Goal: Find specific page/section: Find specific page/section

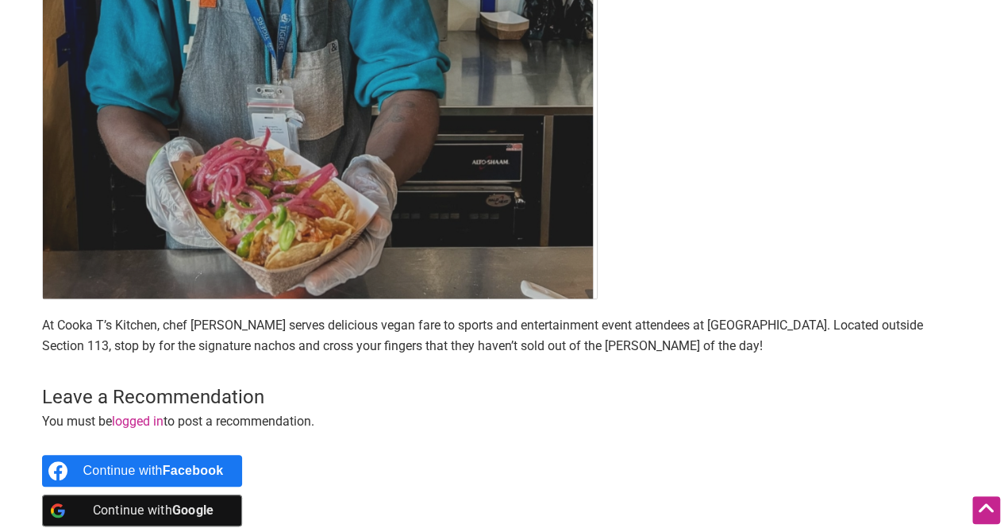
scroll to position [556, 0]
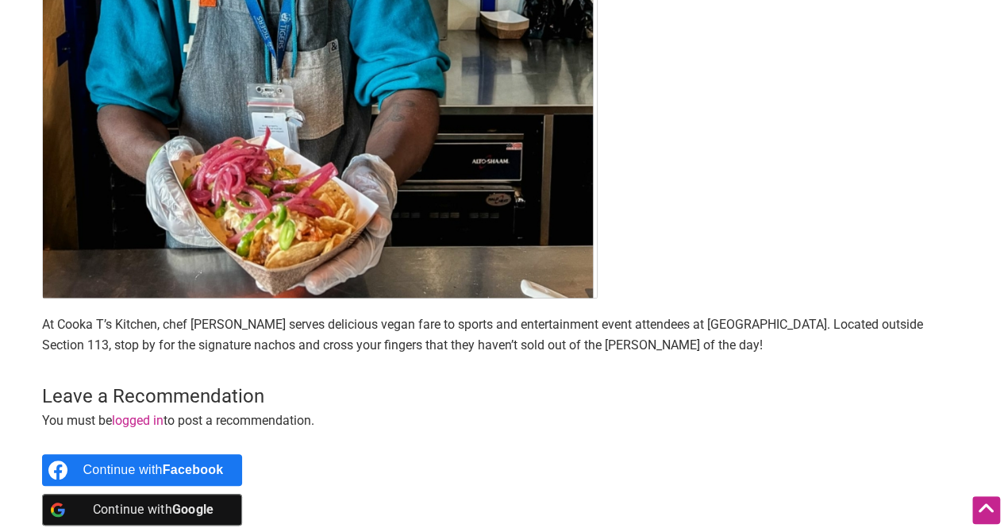
click at [629, 322] on p "At Cooka T’s Kitchen, chef [PERSON_NAME] serves delicious vegan fare to sports …" at bounding box center [502, 334] width 921 height 40
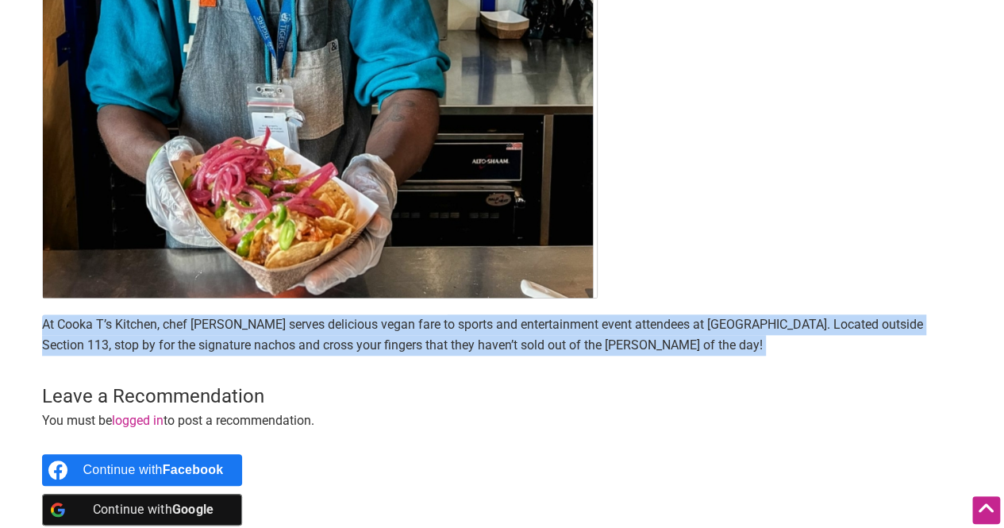
click at [629, 322] on p "At Cooka T’s Kitchen, chef [PERSON_NAME] serves delicious vegan fare to sports …" at bounding box center [502, 334] width 921 height 40
click at [620, 324] on p "At Cooka T’s Kitchen, chef [PERSON_NAME] serves delicious vegan fare to sports …" at bounding box center [502, 334] width 921 height 40
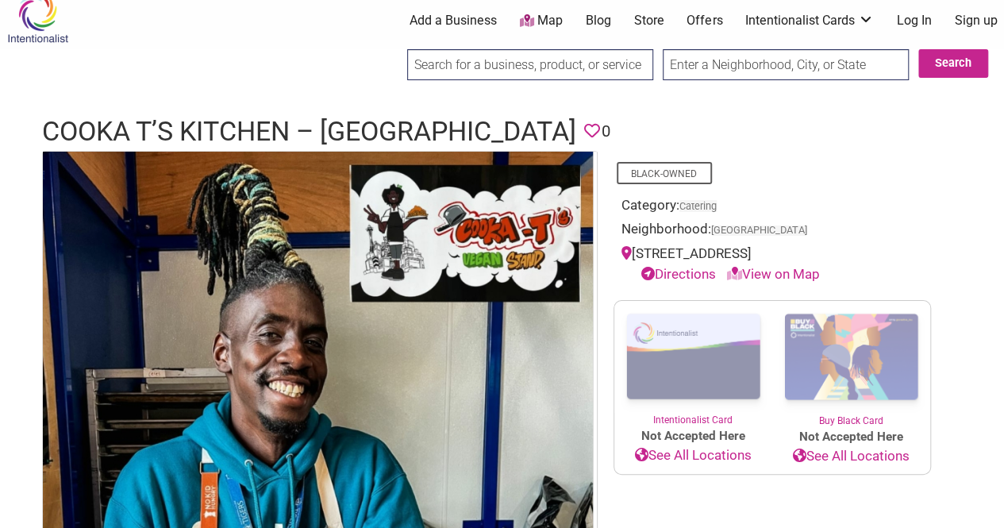
scroll to position [0, 0]
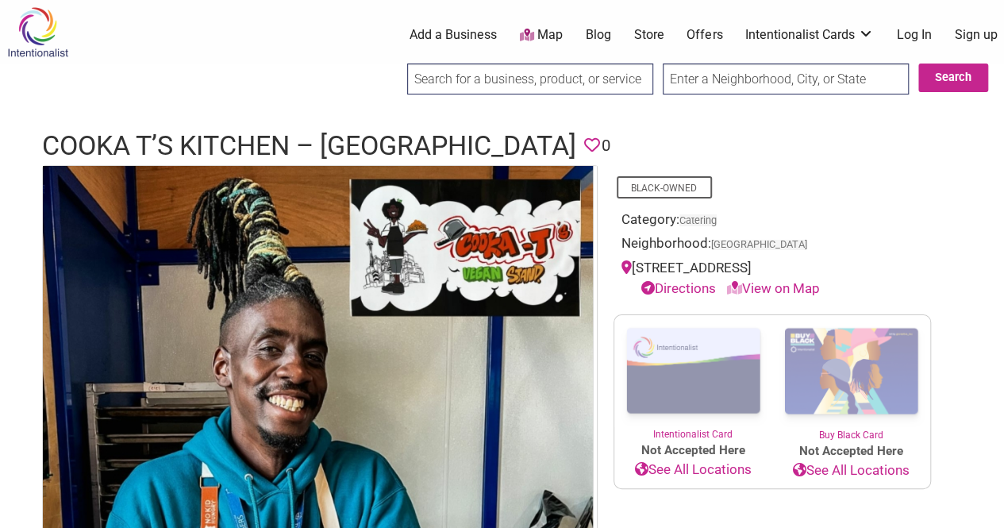
click at [383, 142] on h1 "Cooka T’s Kitchen – [GEOGRAPHIC_DATA]" at bounding box center [309, 146] width 534 height 38
click at [252, 146] on h1 "Cooka T’s Kitchen – [GEOGRAPHIC_DATA]" at bounding box center [309, 146] width 534 height 38
click at [148, 148] on h1 "Cooka T’s Kitchen – [GEOGRAPHIC_DATA]" at bounding box center [309, 146] width 534 height 38
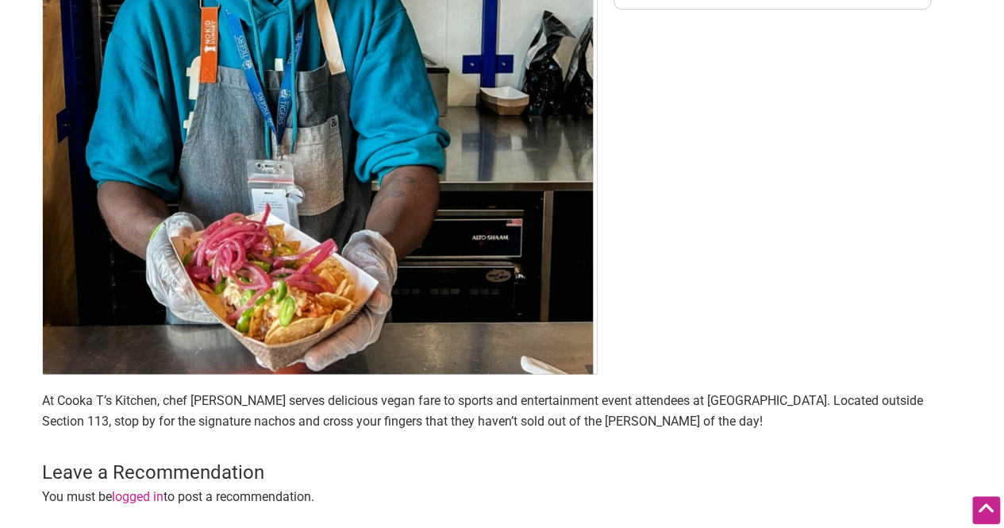
scroll to position [484, 0]
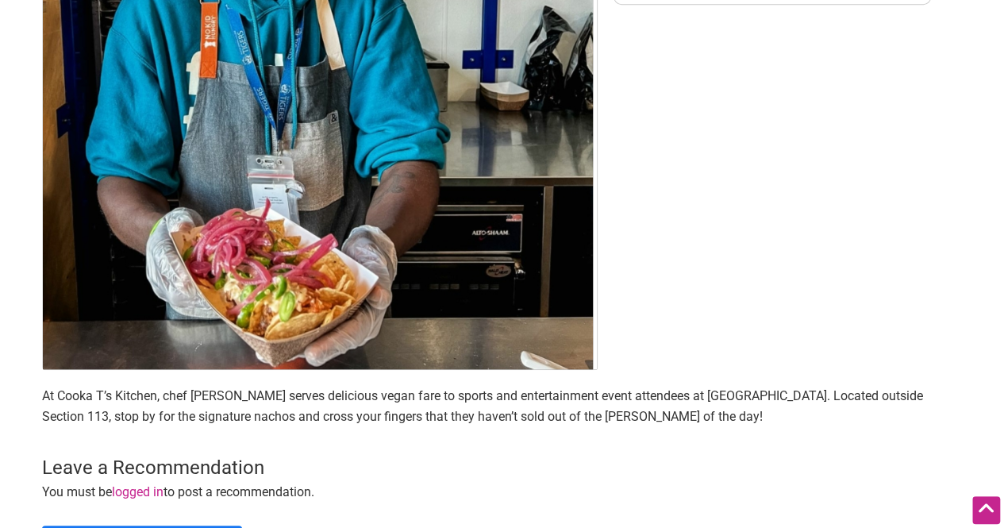
click at [557, 396] on p "At Cooka T’s Kitchen, chef [PERSON_NAME] serves delicious vegan fare to sports …" at bounding box center [502, 406] width 921 height 40
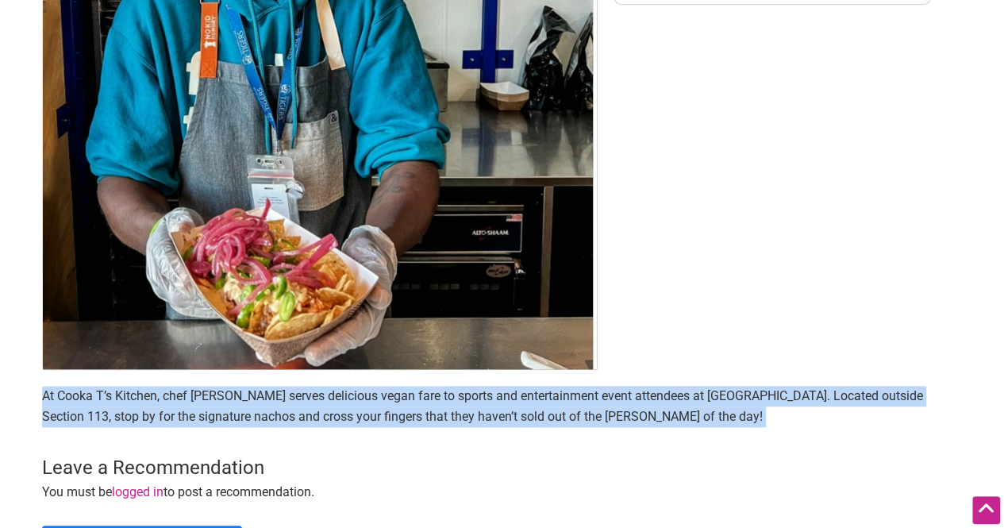
click at [557, 396] on p "At Cooka T’s Kitchen, chef [PERSON_NAME] serves delicious vegan fare to sports …" at bounding box center [502, 406] width 921 height 40
click at [511, 415] on p "At Cooka T’s Kitchen, chef [PERSON_NAME] serves delicious vegan fare to sports …" at bounding box center [502, 406] width 921 height 40
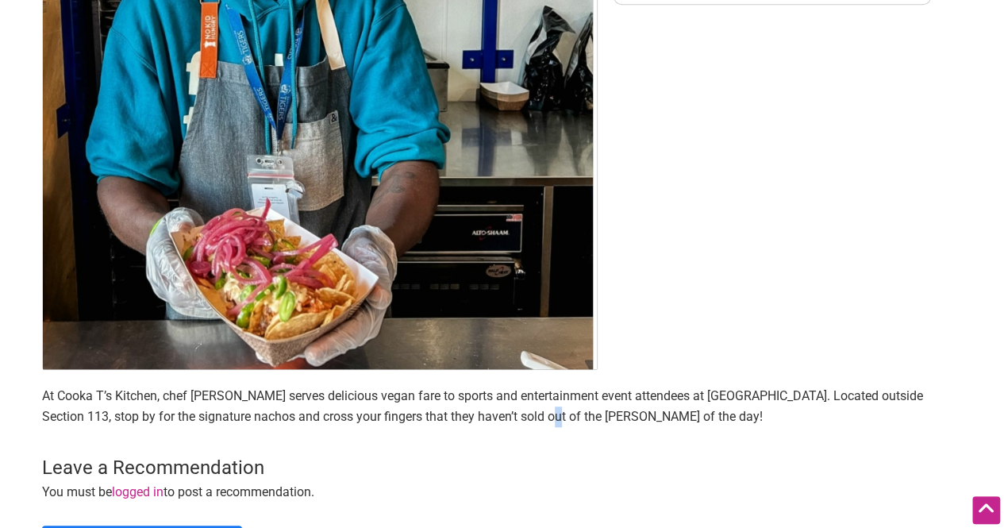
click at [511, 415] on p "At Cooka T’s Kitchen, chef [PERSON_NAME] serves delicious vegan fare to sports …" at bounding box center [502, 406] width 921 height 40
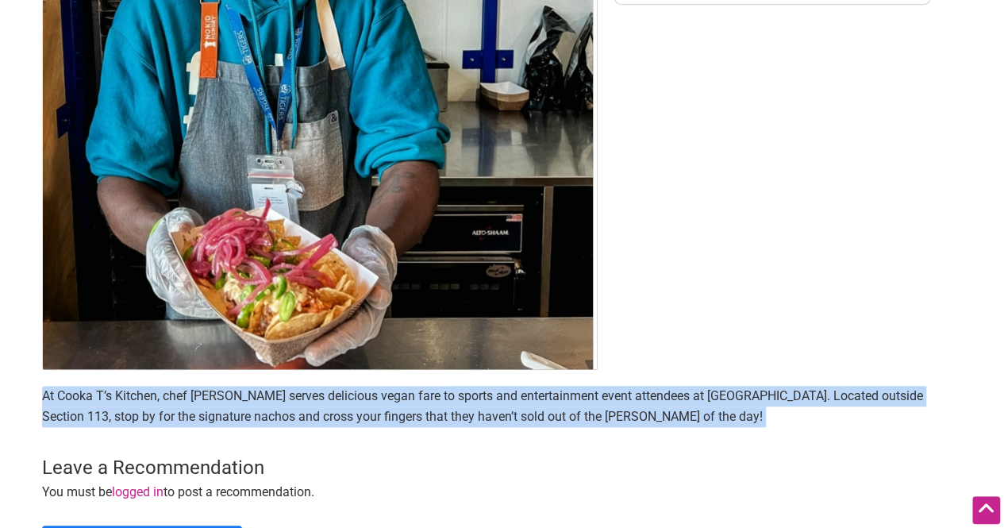
click at [511, 415] on p "At Cooka T’s Kitchen, chef [PERSON_NAME] serves delicious vegan fare to sports …" at bounding box center [502, 406] width 921 height 40
click at [497, 417] on p "At Cooka T’s Kitchen, chef [PERSON_NAME] serves delicious vegan fare to sports …" at bounding box center [502, 406] width 921 height 40
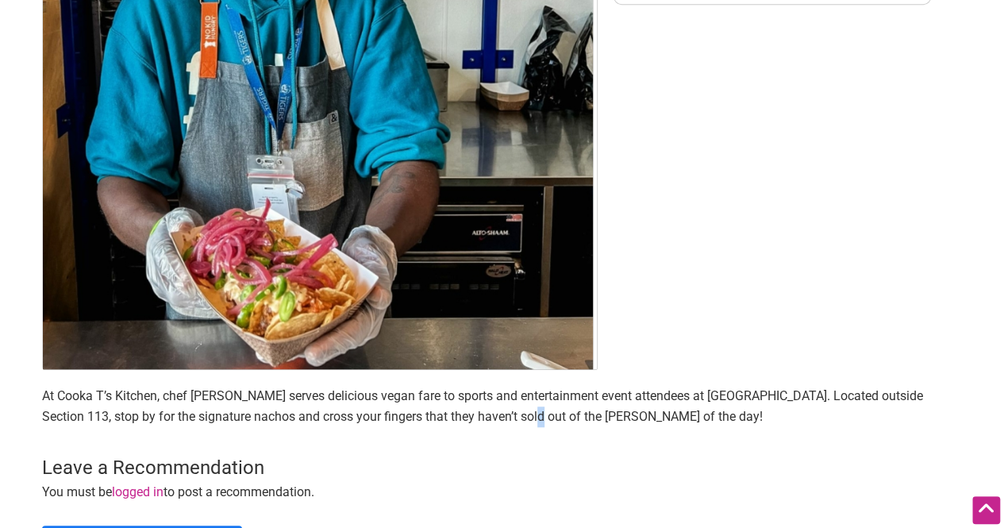
click at [497, 417] on p "At Cooka T’s Kitchen, chef [PERSON_NAME] serves delicious vegan fare to sports …" at bounding box center [502, 406] width 921 height 40
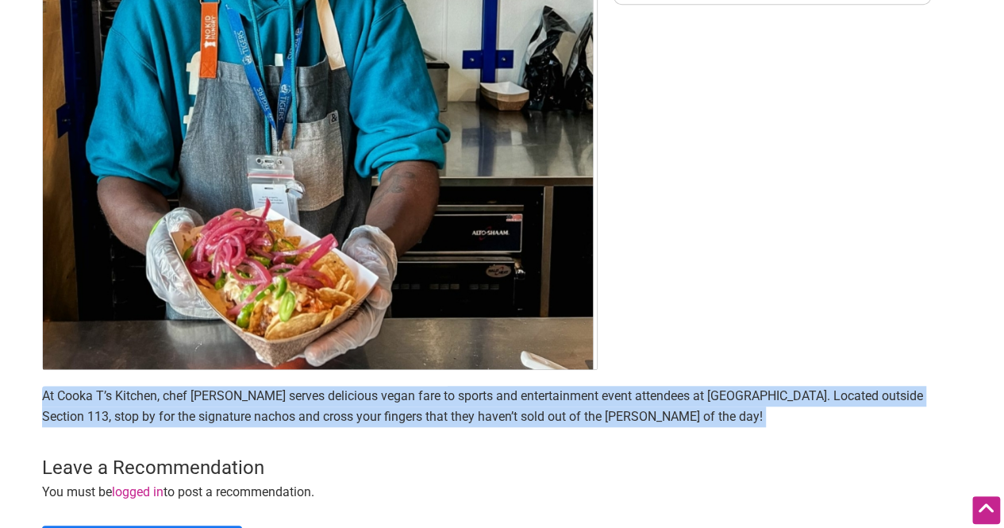
click at [497, 417] on p "At Cooka T’s Kitchen, chef [PERSON_NAME] serves delicious vegan fare to sports …" at bounding box center [502, 406] width 921 height 40
click at [484, 416] on p "At Cooka T’s Kitchen, chef [PERSON_NAME] serves delicious vegan fare to sports …" at bounding box center [502, 406] width 921 height 40
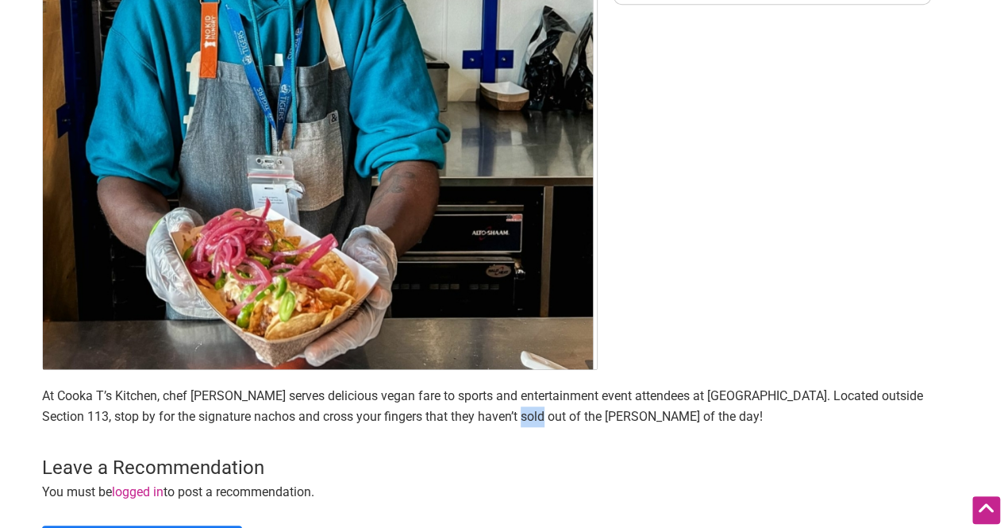
click at [484, 416] on p "At Cooka T’s Kitchen, chef [PERSON_NAME] serves delicious vegan fare to sports …" at bounding box center [502, 406] width 921 height 40
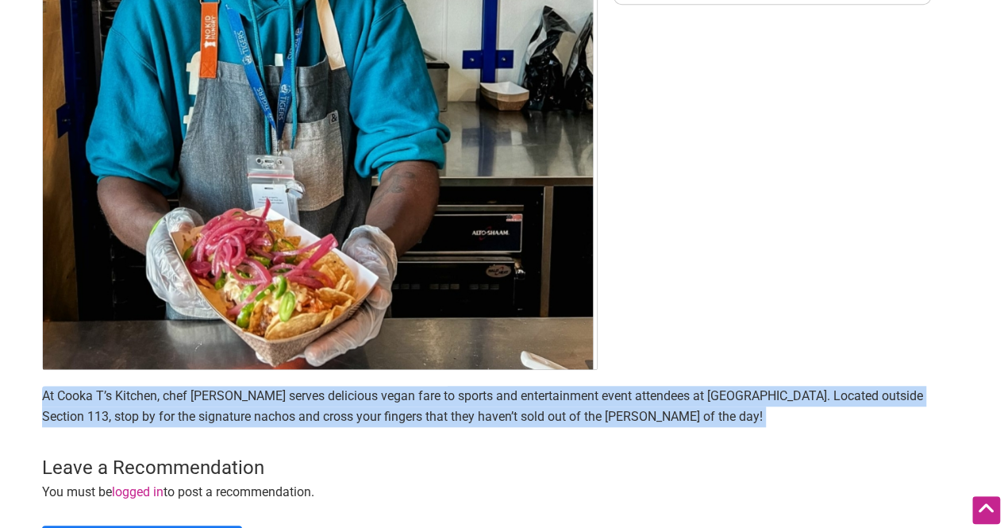
click at [484, 416] on p "At Cooka T’s Kitchen, chef [PERSON_NAME] serves delicious vegan fare to sports …" at bounding box center [502, 406] width 921 height 40
click at [432, 417] on p "At Cooka T’s Kitchen, chef [PERSON_NAME] serves delicious vegan fare to sports …" at bounding box center [502, 406] width 921 height 40
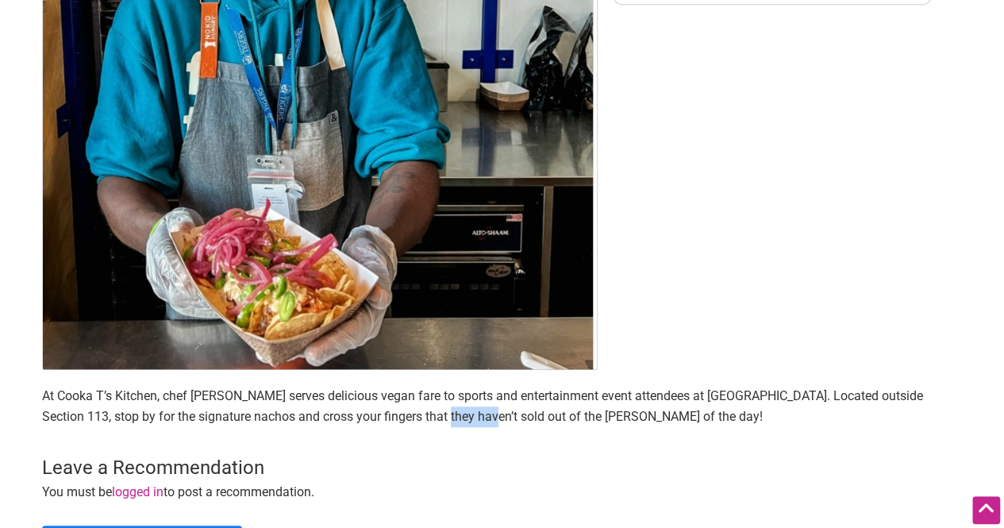
click at [432, 417] on p "At Cooka T’s Kitchen, chef [PERSON_NAME] serves delicious vegan fare to sports …" at bounding box center [502, 406] width 921 height 40
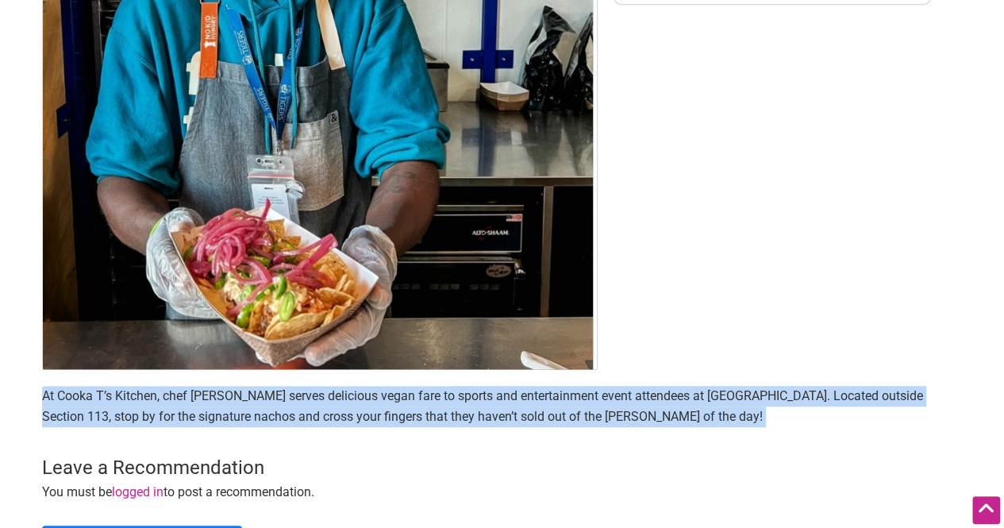
click at [432, 417] on p "At Cooka T’s Kitchen, chef [PERSON_NAME] serves delicious vegan fare to sports …" at bounding box center [502, 406] width 921 height 40
click at [415, 418] on p "At Cooka T’s Kitchen, chef [PERSON_NAME] serves delicious vegan fare to sports …" at bounding box center [502, 406] width 921 height 40
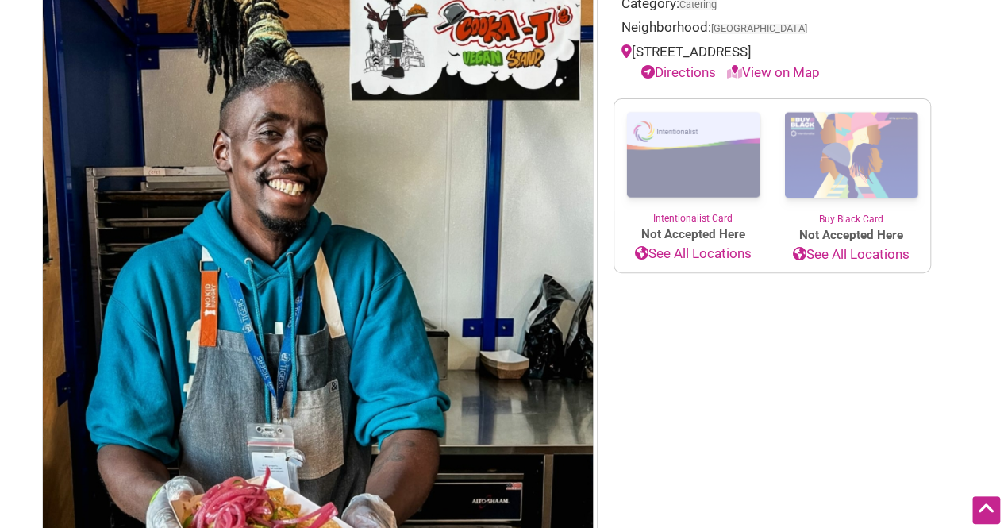
scroll to position [0, 0]
